Goal: Transaction & Acquisition: Purchase product/service

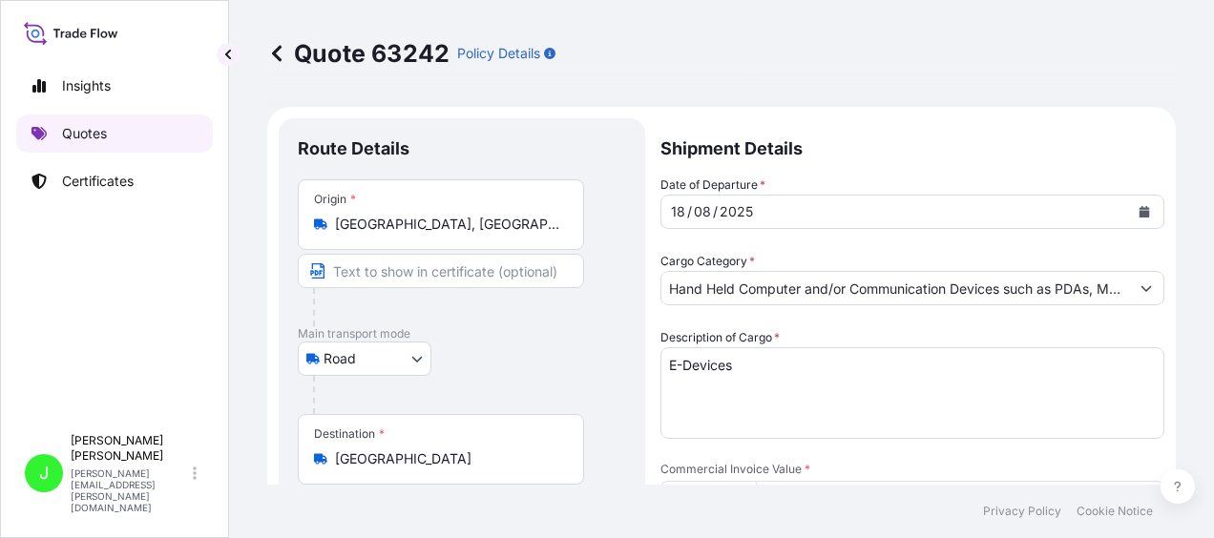
select select "Road"
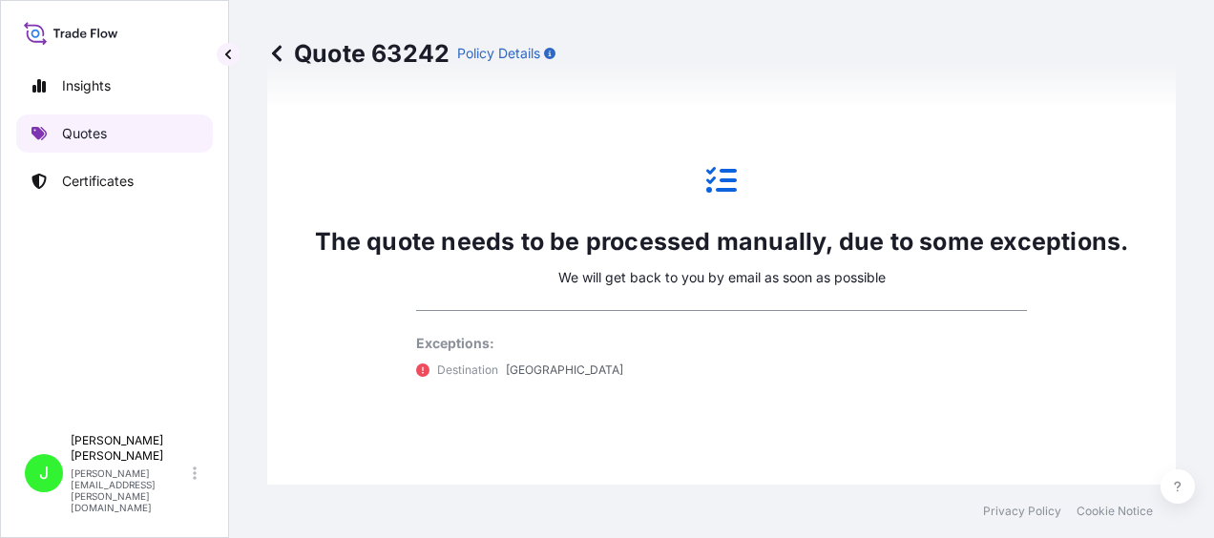
click at [79, 132] on p "Quotes" at bounding box center [84, 133] width 45 height 19
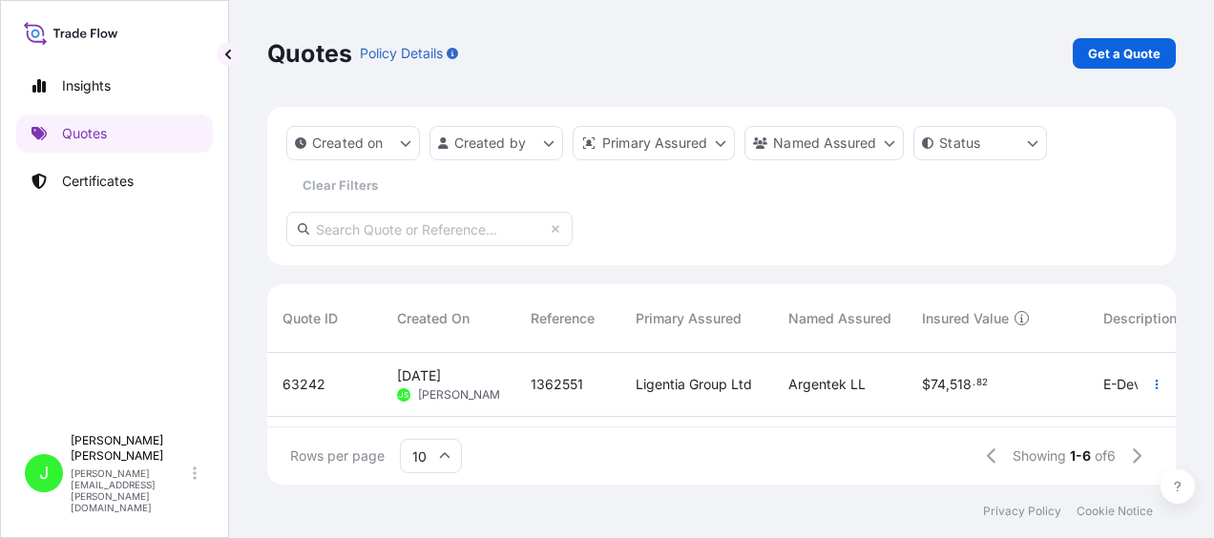
click at [352, 219] on input "text" at bounding box center [429, 229] width 286 height 34
type input "62930"
click at [441, 381] on span "[DATE]" at bounding box center [419, 375] width 44 height 19
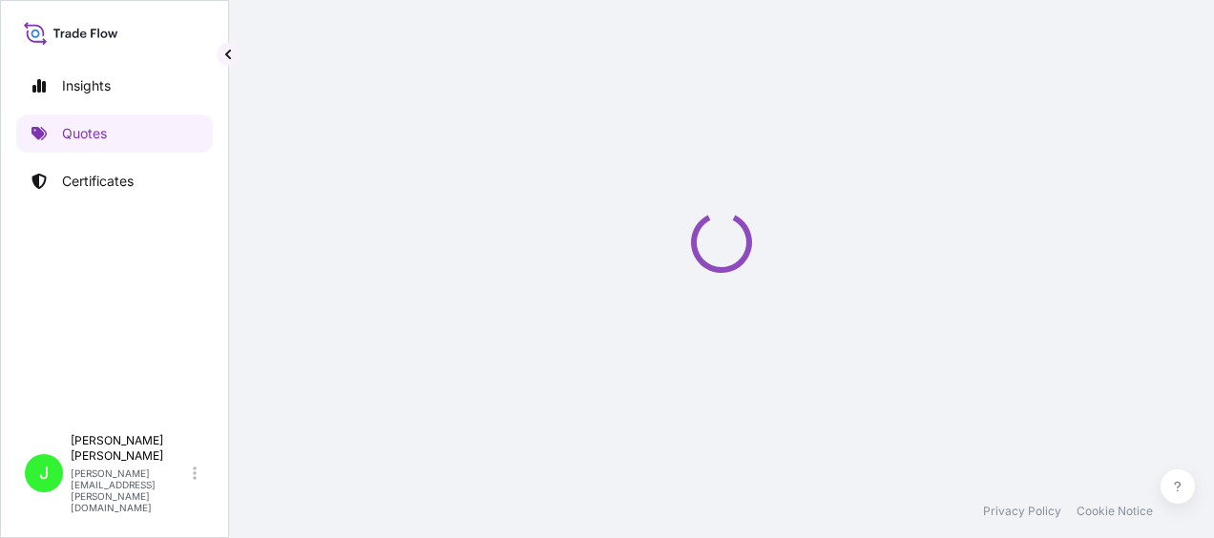
select select "Road / [GEOGRAPHIC_DATA]"
select select "Air"
select select "Road / [GEOGRAPHIC_DATA]"
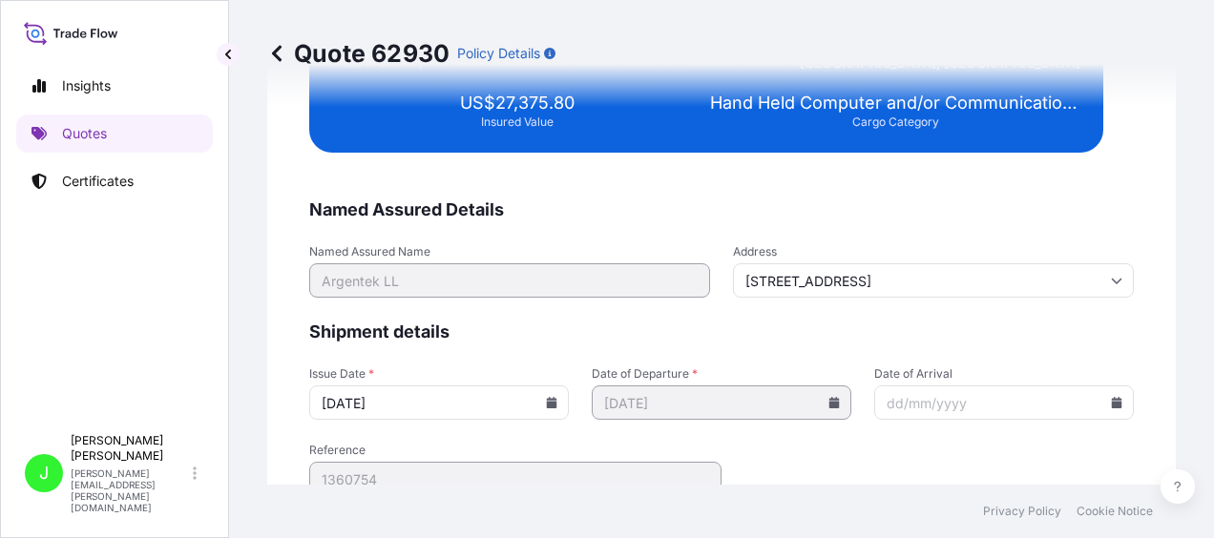
scroll to position [4177, 0]
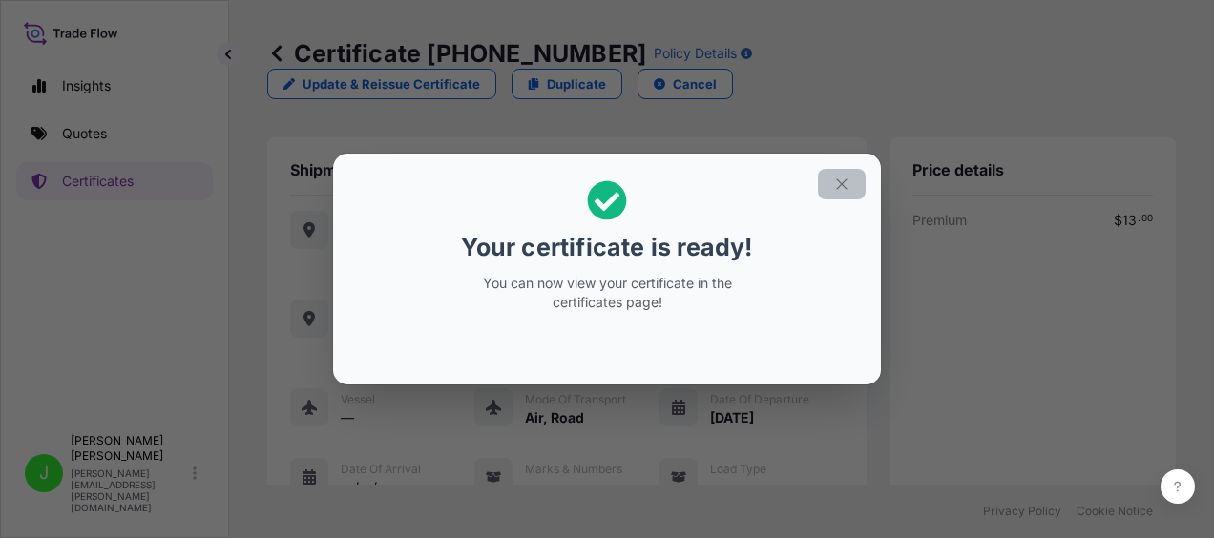
click at [845, 182] on icon "button" at bounding box center [841, 184] width 17 height 17
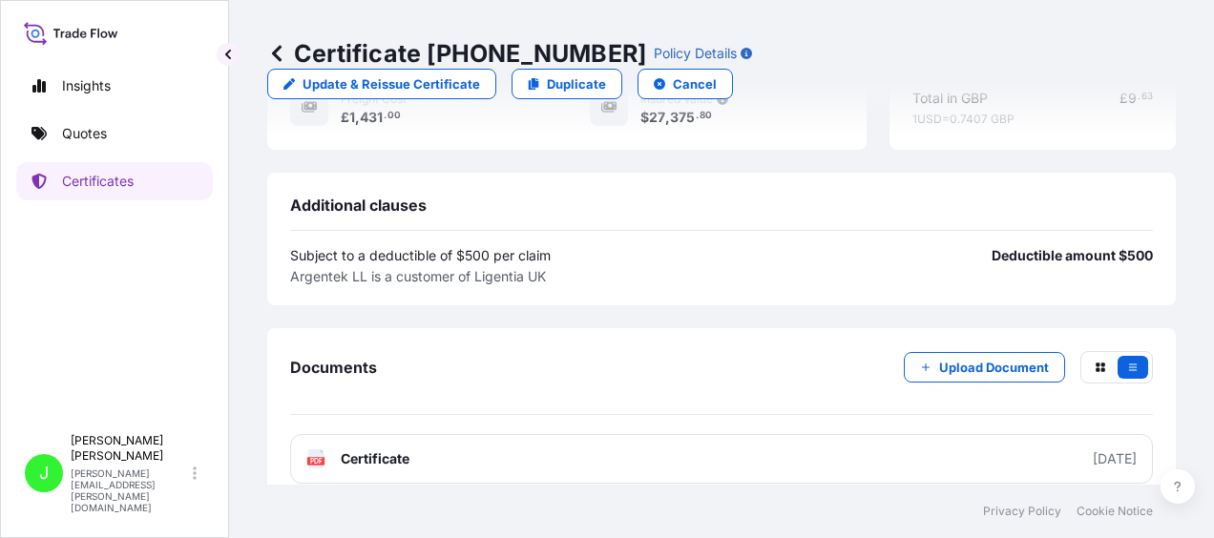
scroll to position [719, 0]
